Goal: Task Accomplishment & Management: Use online tool/utility

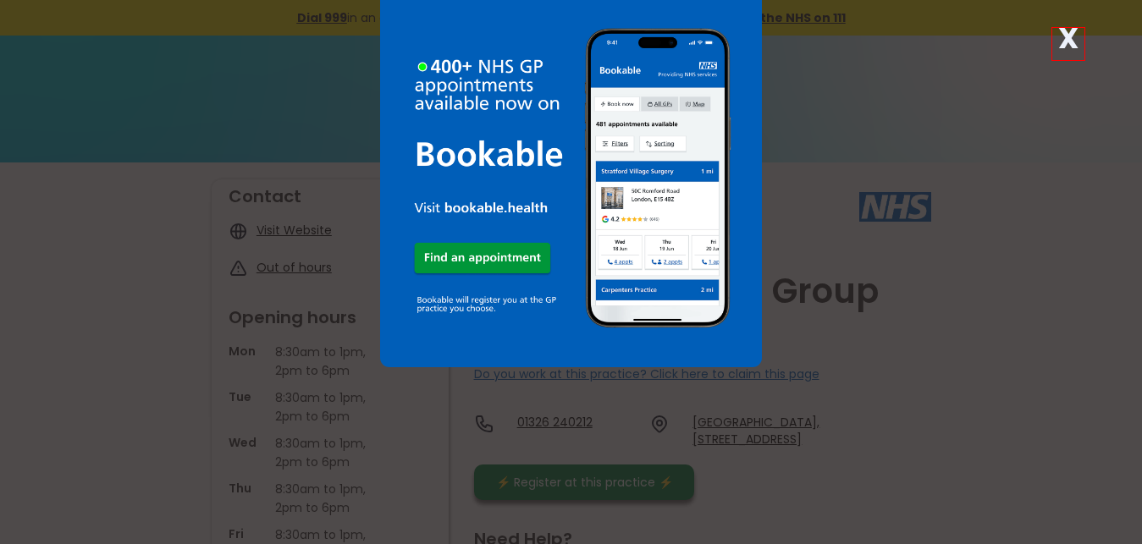
click at [1066, 35] on strong "X" at bounding box center [1068, 38] width 20 height 41
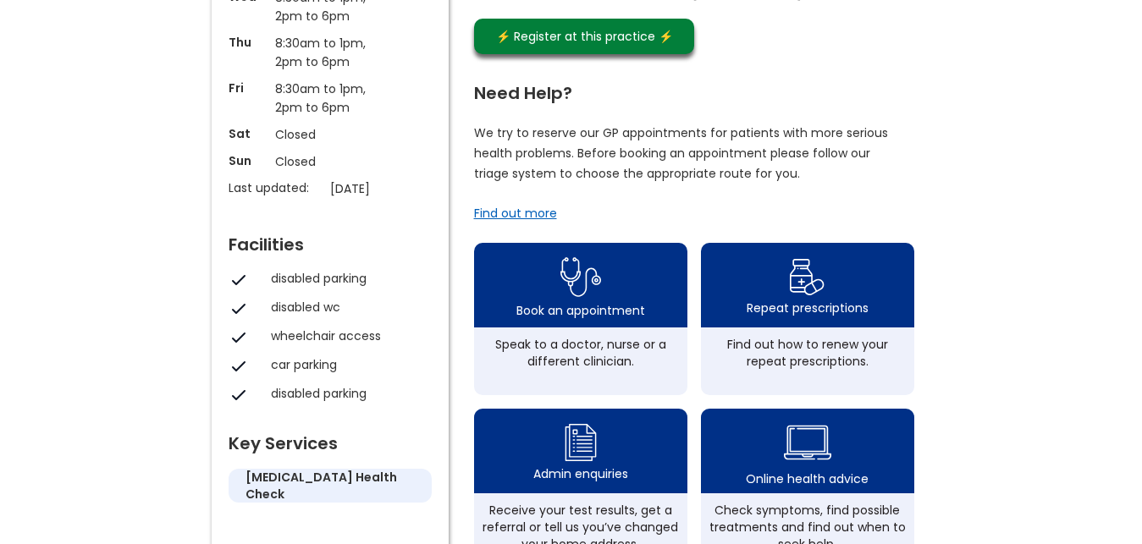
scroll to position [518, 0]
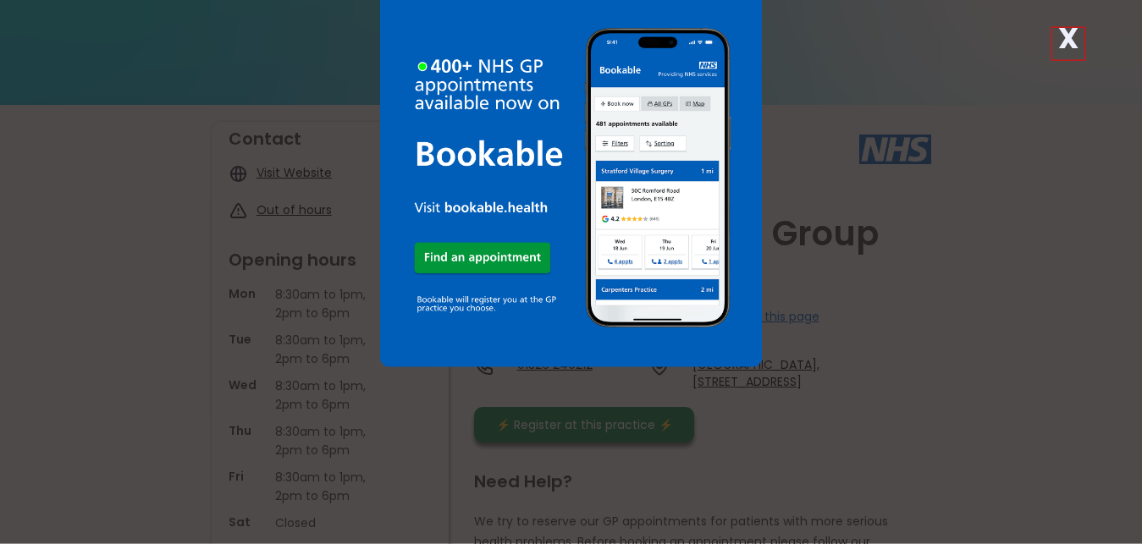
scroll to position [86, 0]
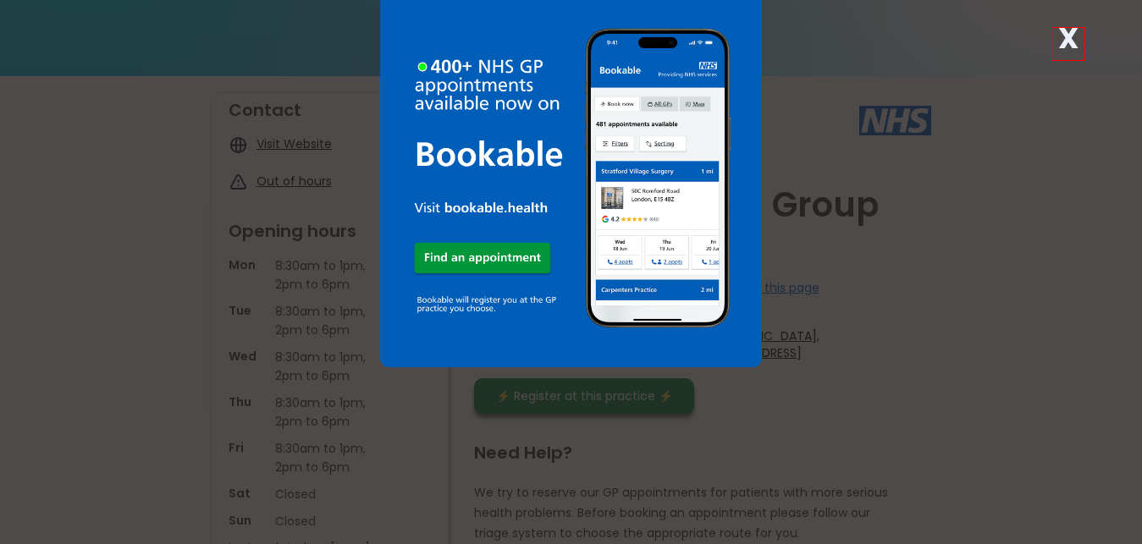
click at [1064, 44] on strong "X" at bounding box center [1068, 38] width 20 height 41
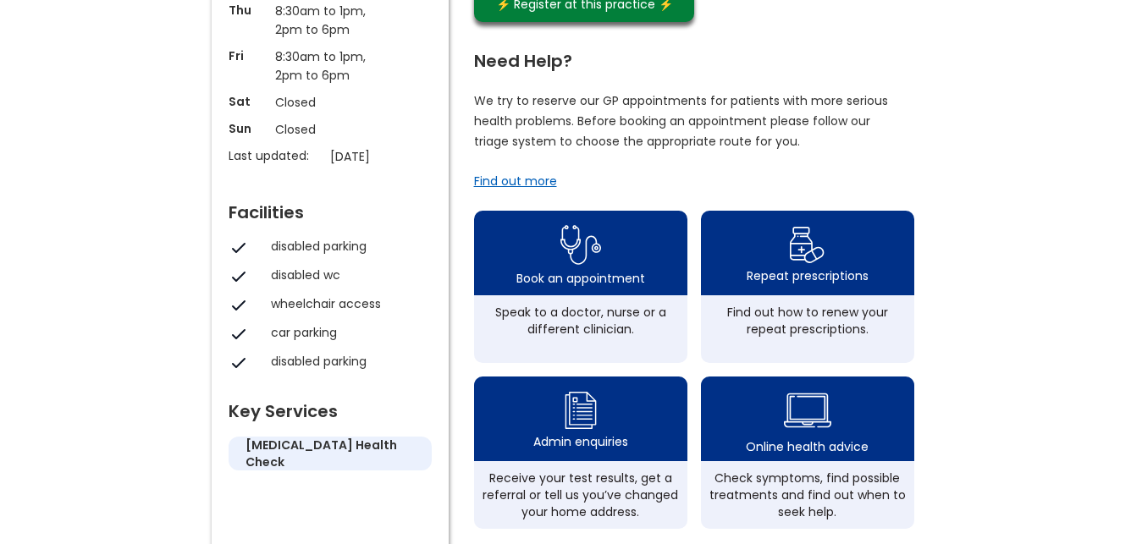
scroll to position [518, 0]
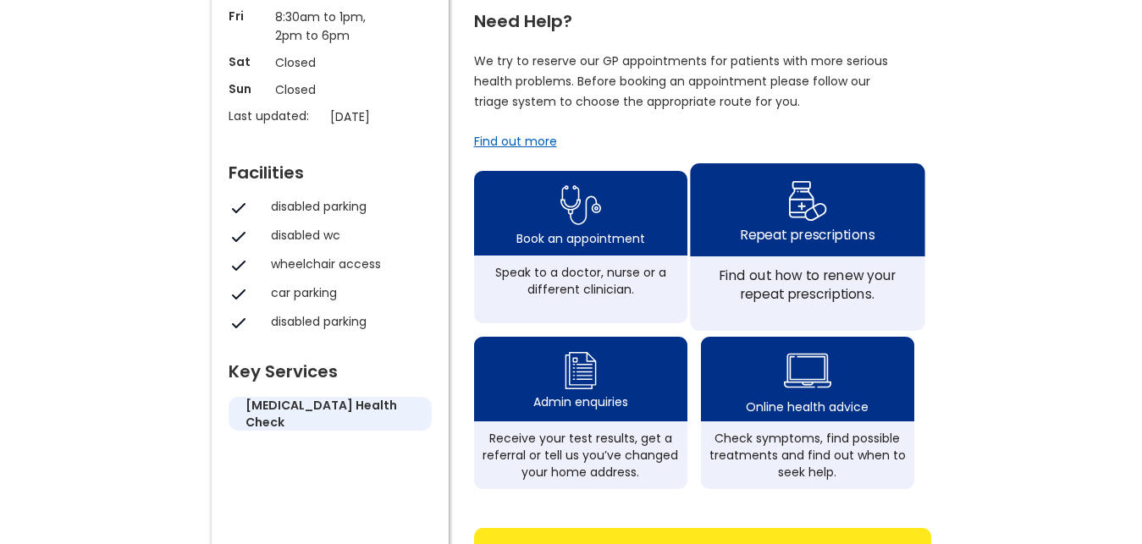
click at [782, 225] on div "Repeat prescriptions" at bounding box center [807, 234] width 134 height 19
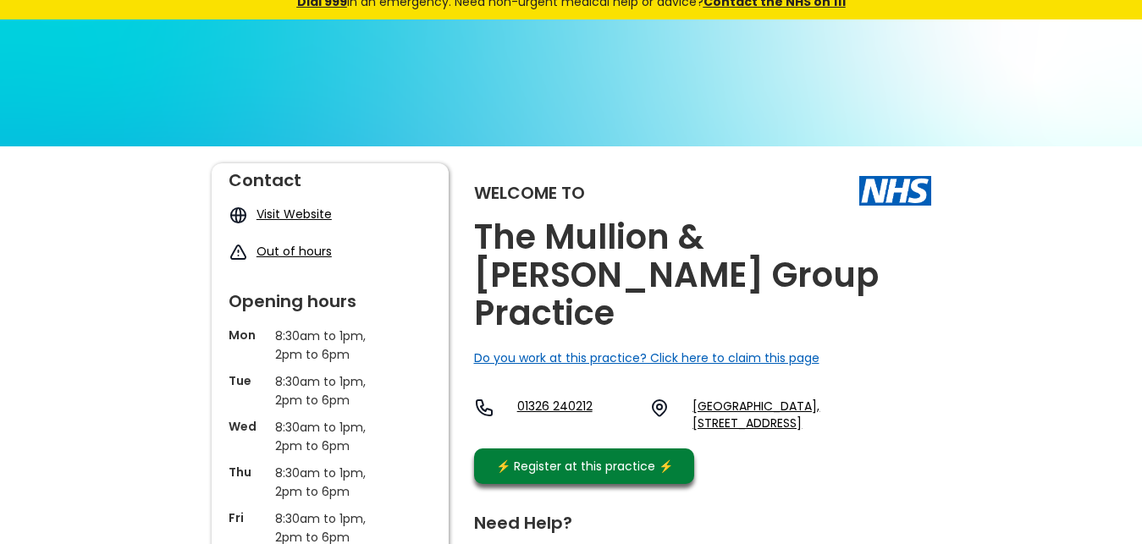
scroll to position [0, 0]
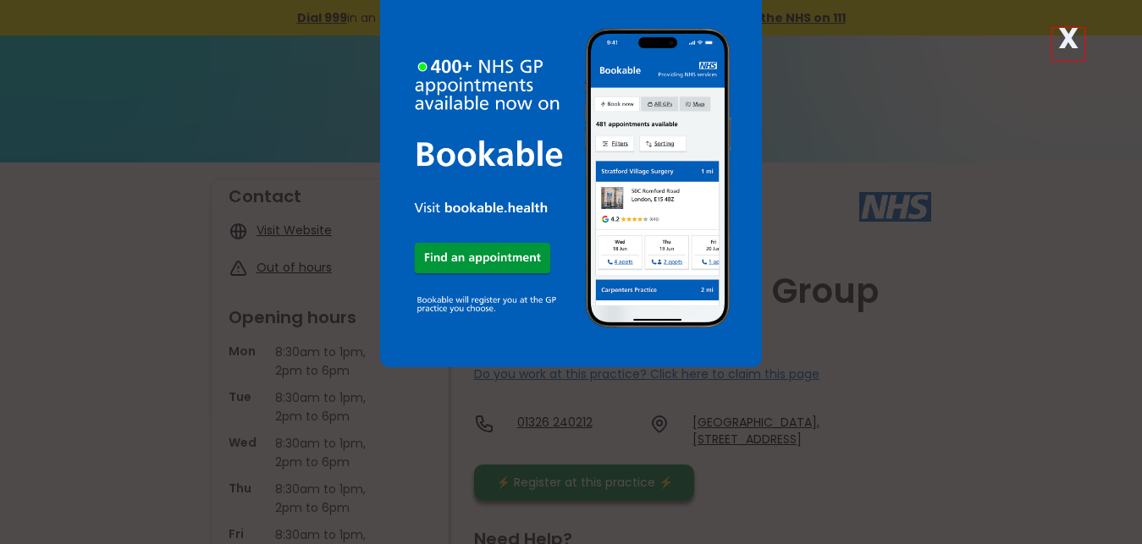
click at [1069, 39] on strong "X" at bounding box center [1068, 38] width 20 height 41
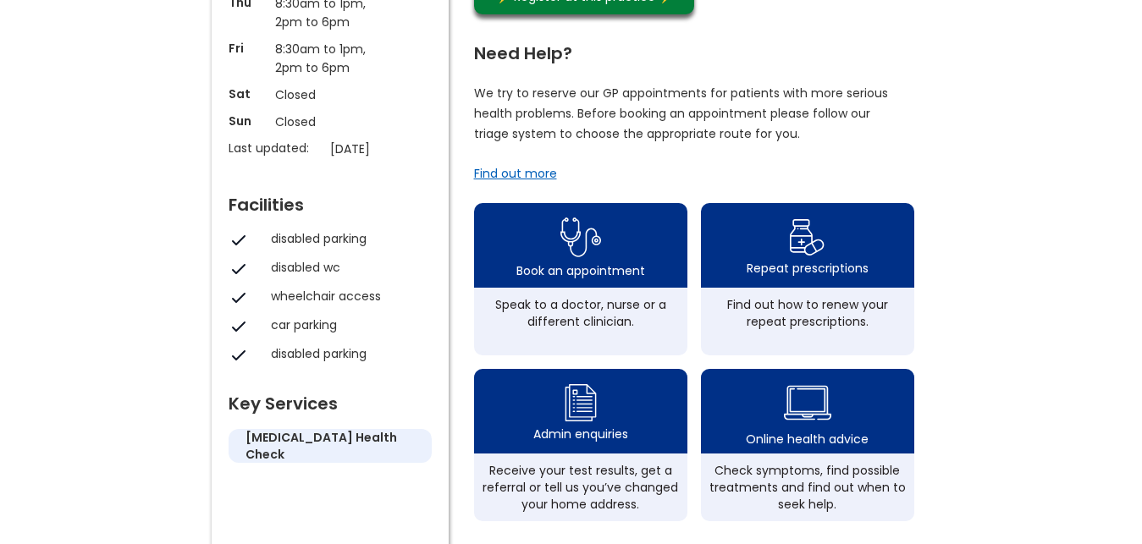
scroll to position [518, 0]
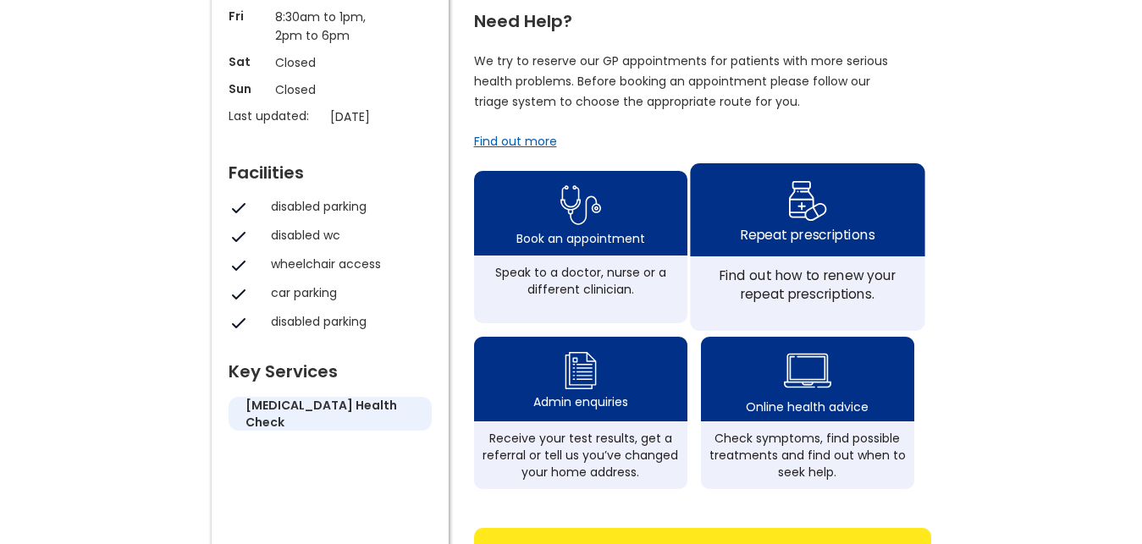
click at [796, 201] on img at bounding box center [807, 200] width 40 height 49
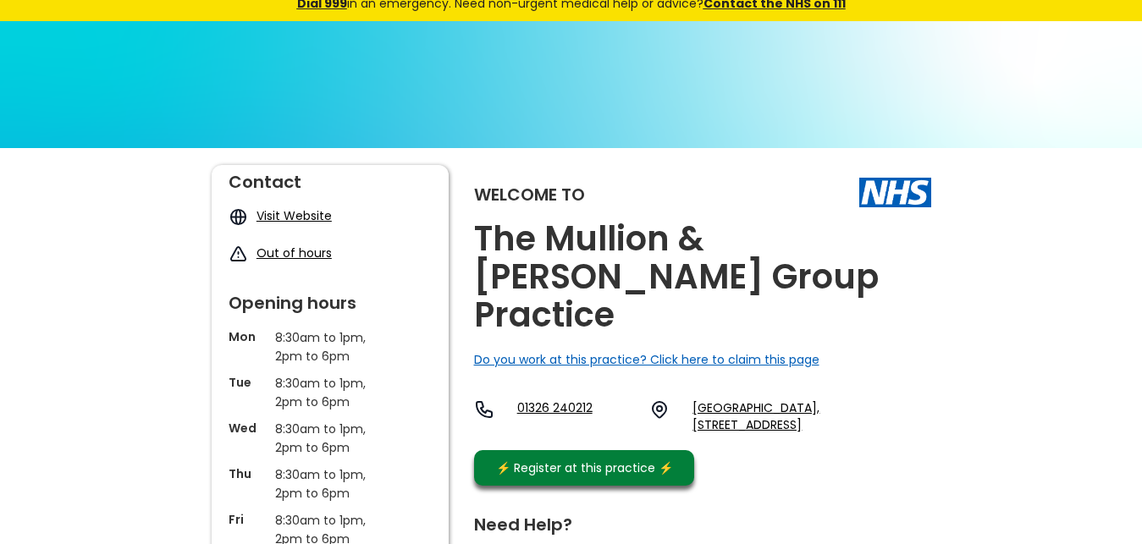
scroll to position [0, 0]
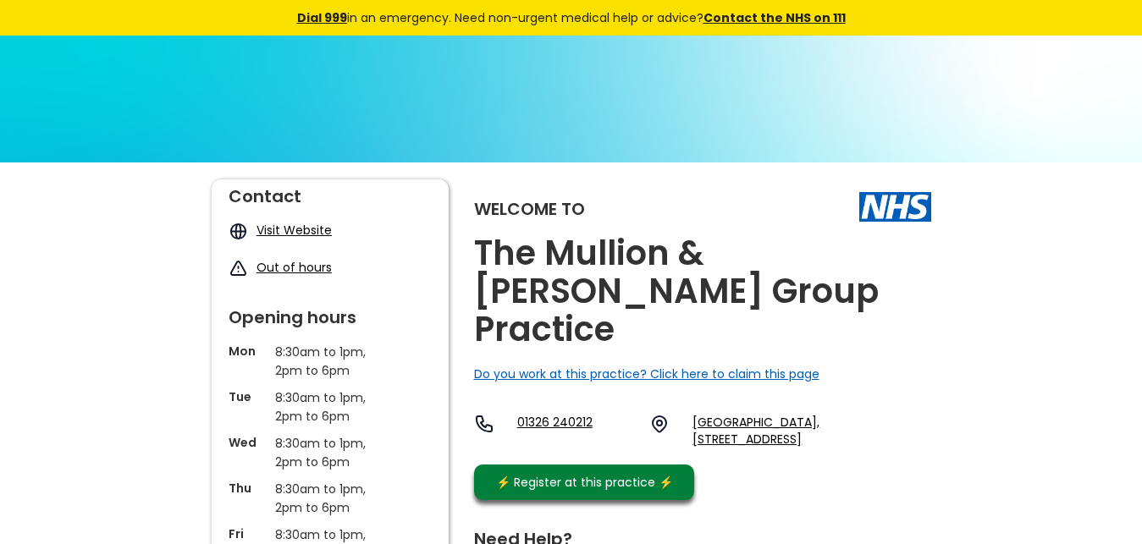
click at [284, 229] on link "Visit Website" at bounding box center [294, 230] width 75 height 17
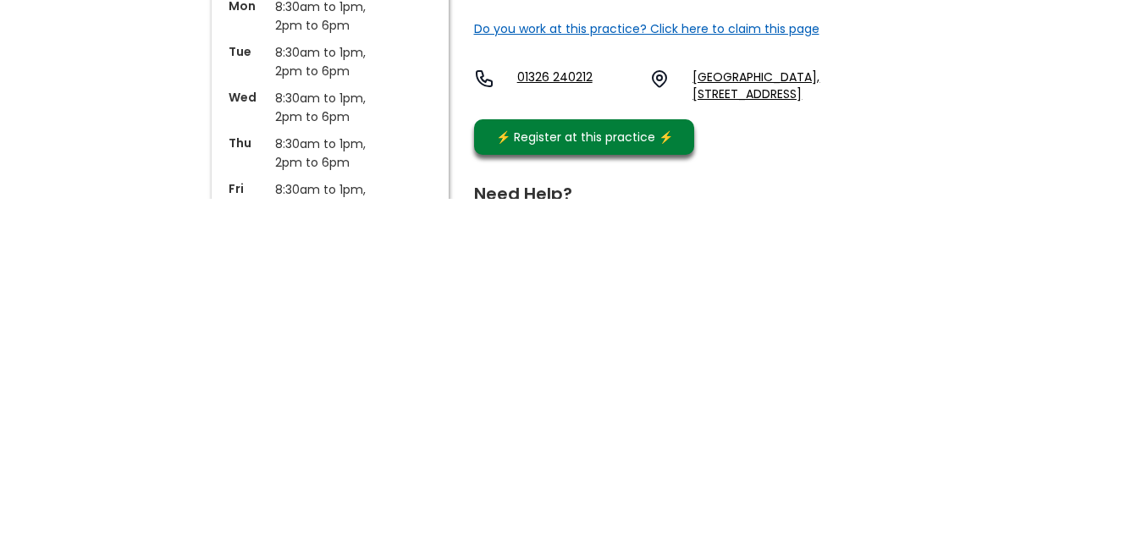
scroll to position [345, 0]
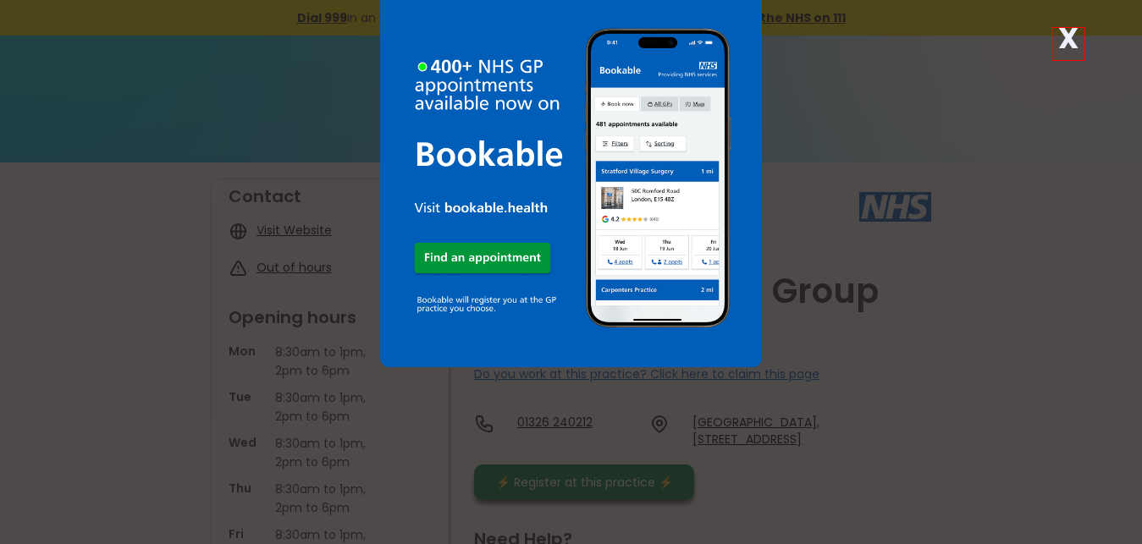
click at [1066, 36] on strong "X" at bounding box center [1068, 38] width 20 height 41
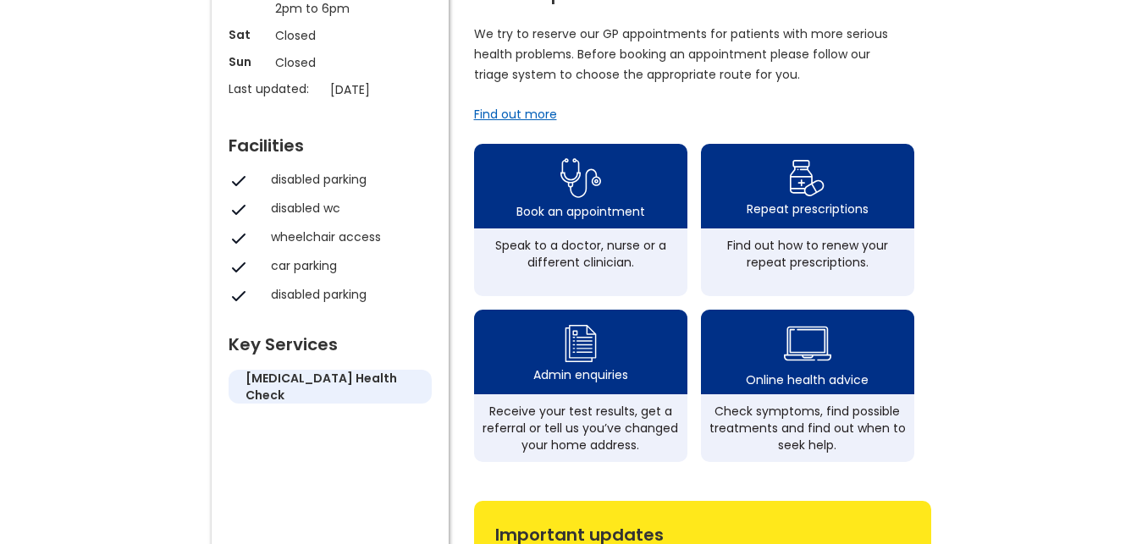
scroll to position [514, 0]
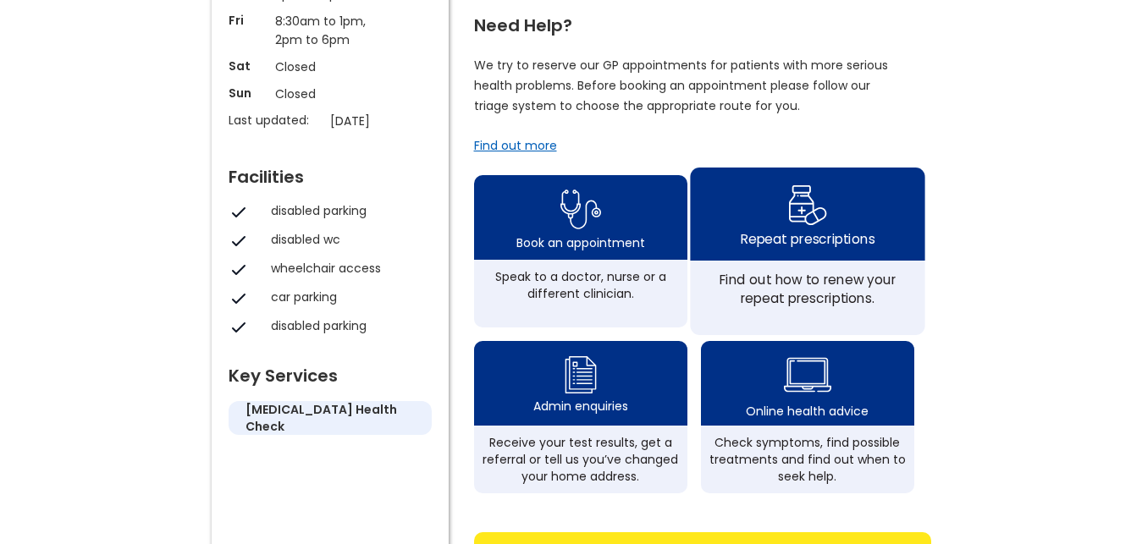
click at [801, 229] on div "Repeat prescriptions" at bounding box center [807, 238] width 134 height 19
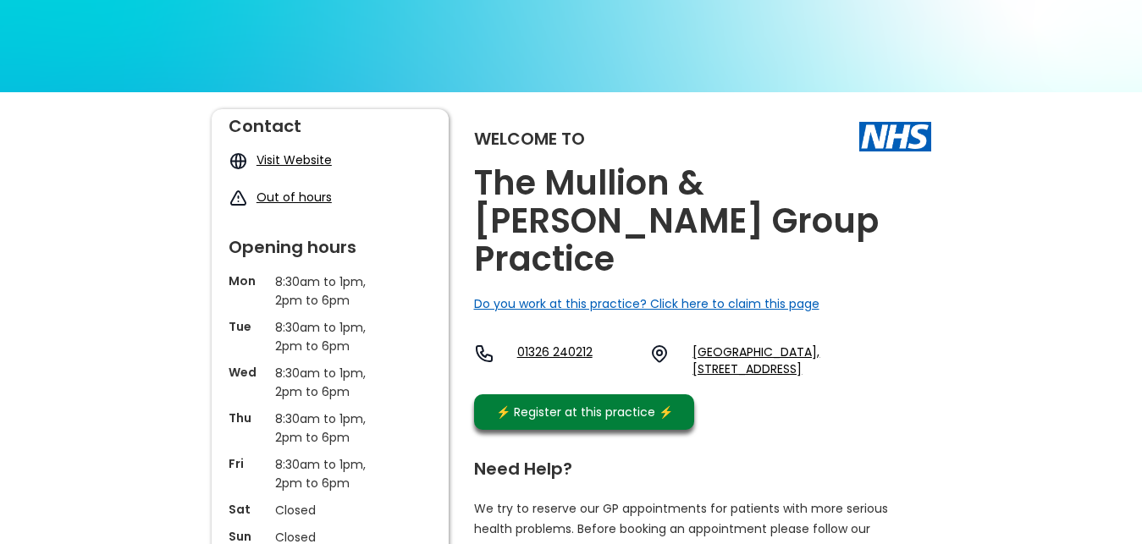
scroll to position [0, 0]
